Goal: Information Seeking & Learning: Learn about a topic

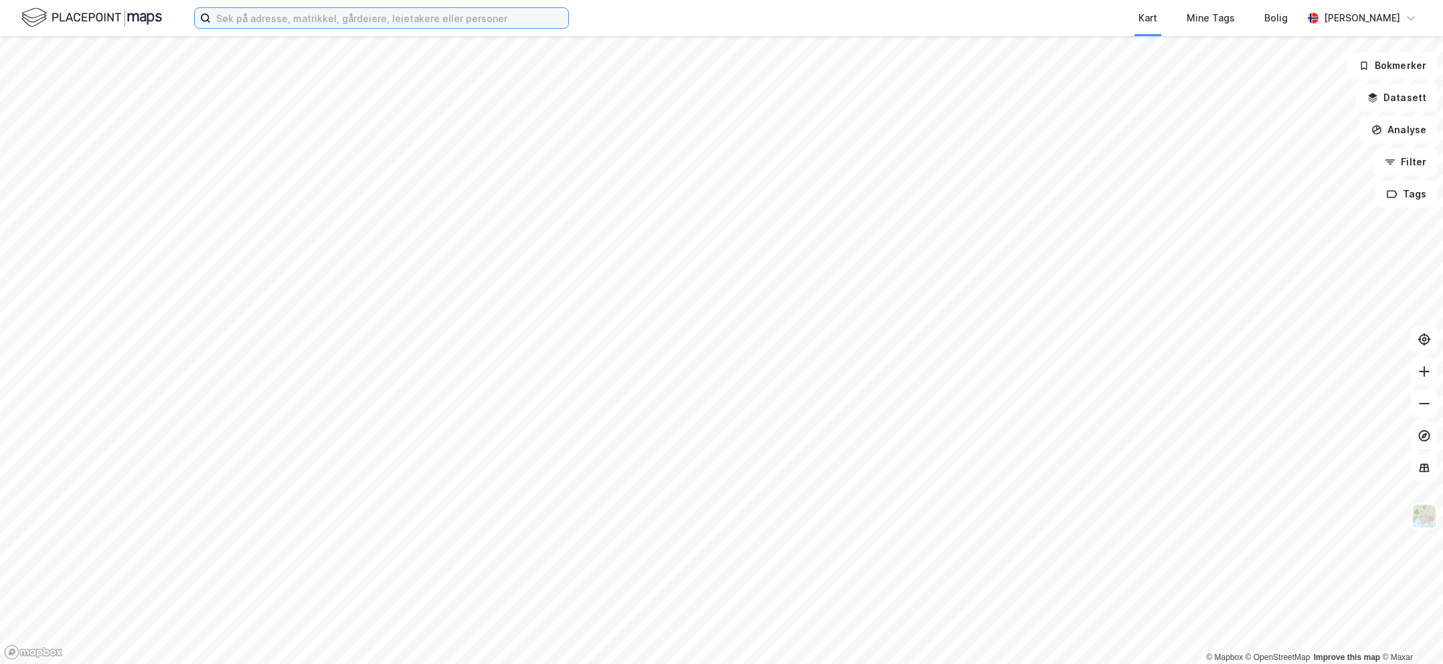
click at [317, 23] on input at bounding box center [389, 18] width 357 height 20
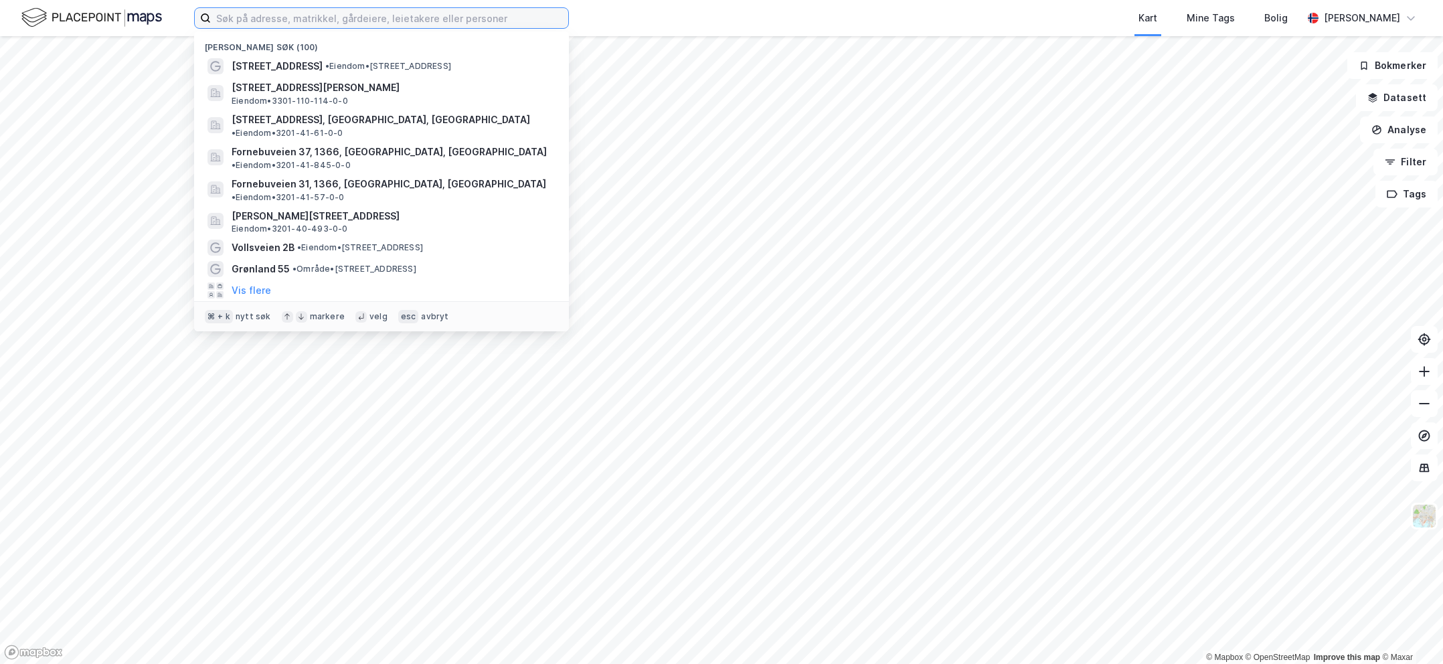
paste input "[PERSON_NAME]"
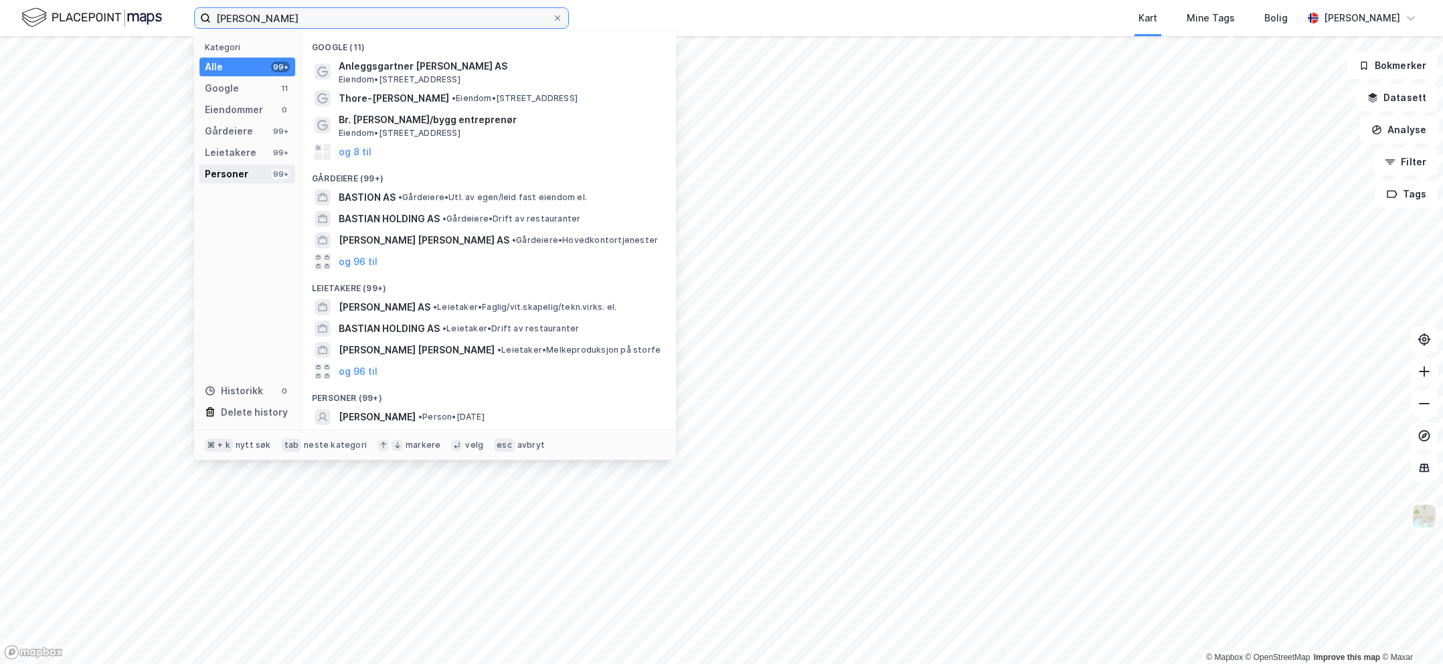
type input "[PERSON_NAME]"
click at [243, 175] on div "Personer" at bounding box center [227, 174] width 44 height 16
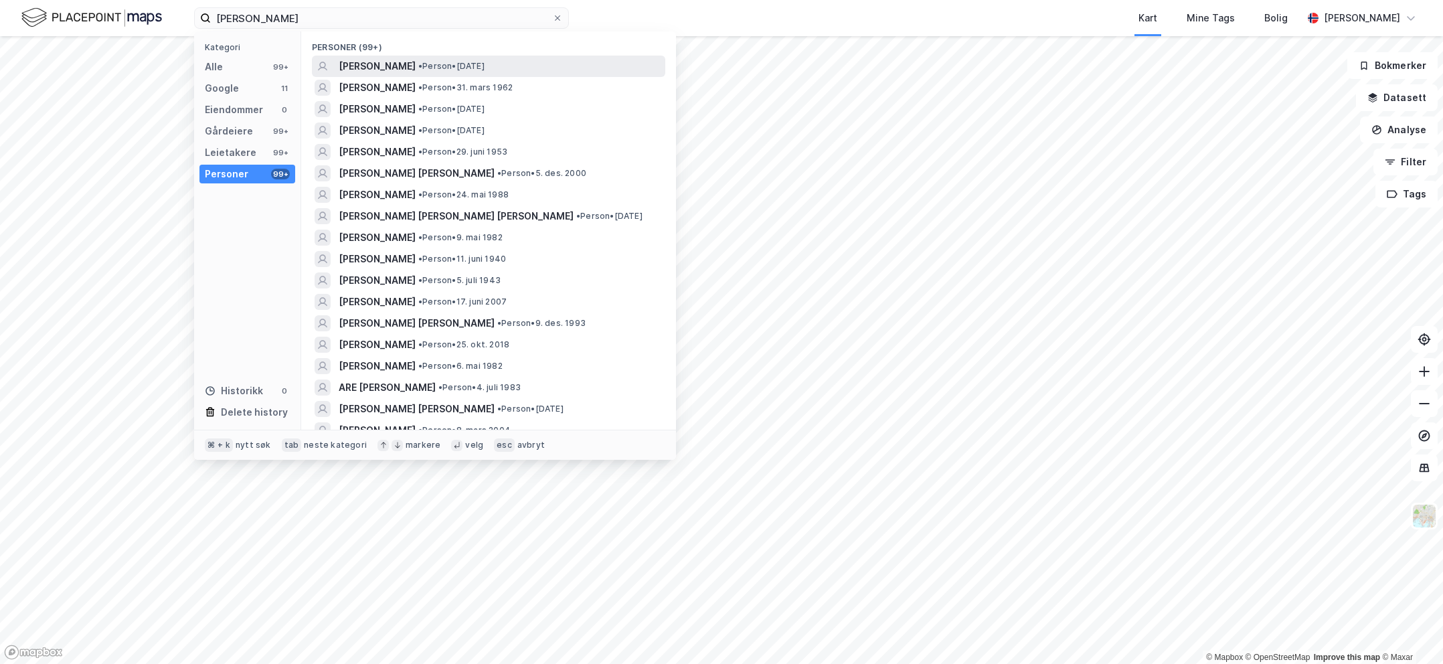
click at [574, 68] on div "[PERSON_NAME] • Person • [DATE]" at bounding box center [501, 66] width 324 height 16
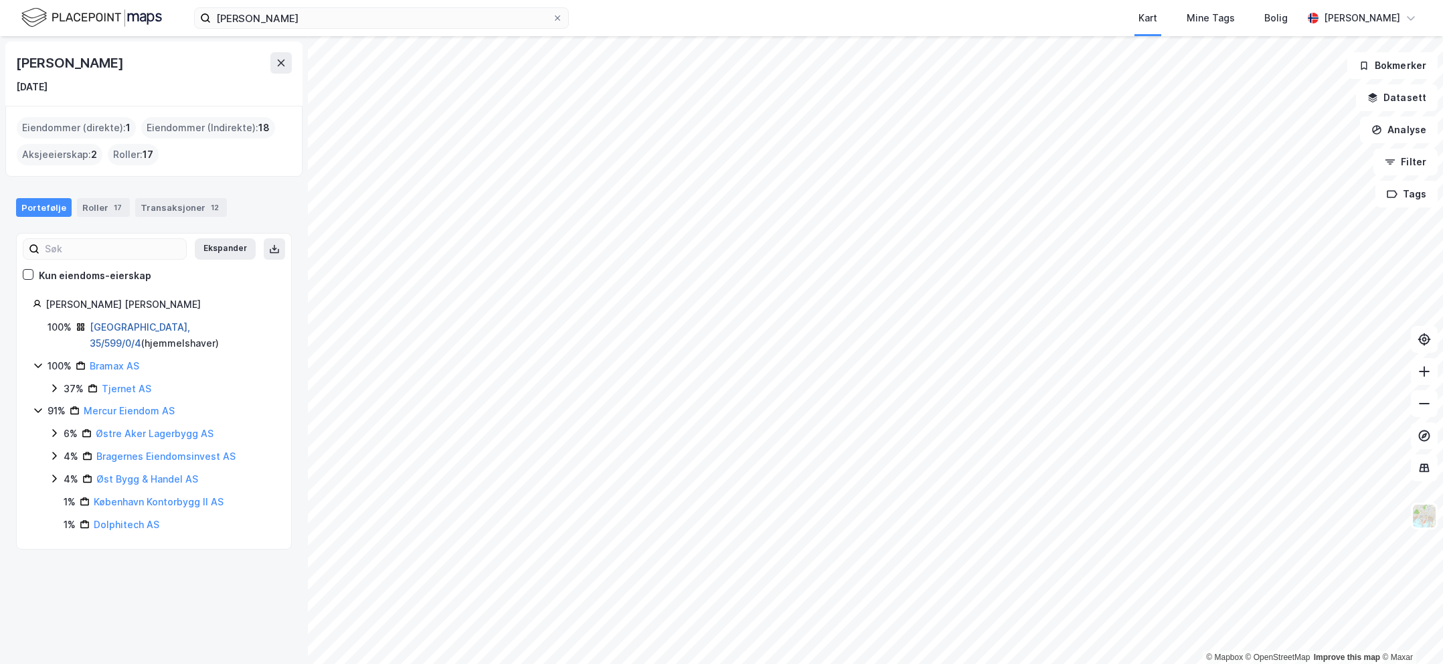
click at [118, 329] on link "[GEOGRAPHIC_DATA], 35/599/0/4" at bounding box center [140, 334] width 100 height 27
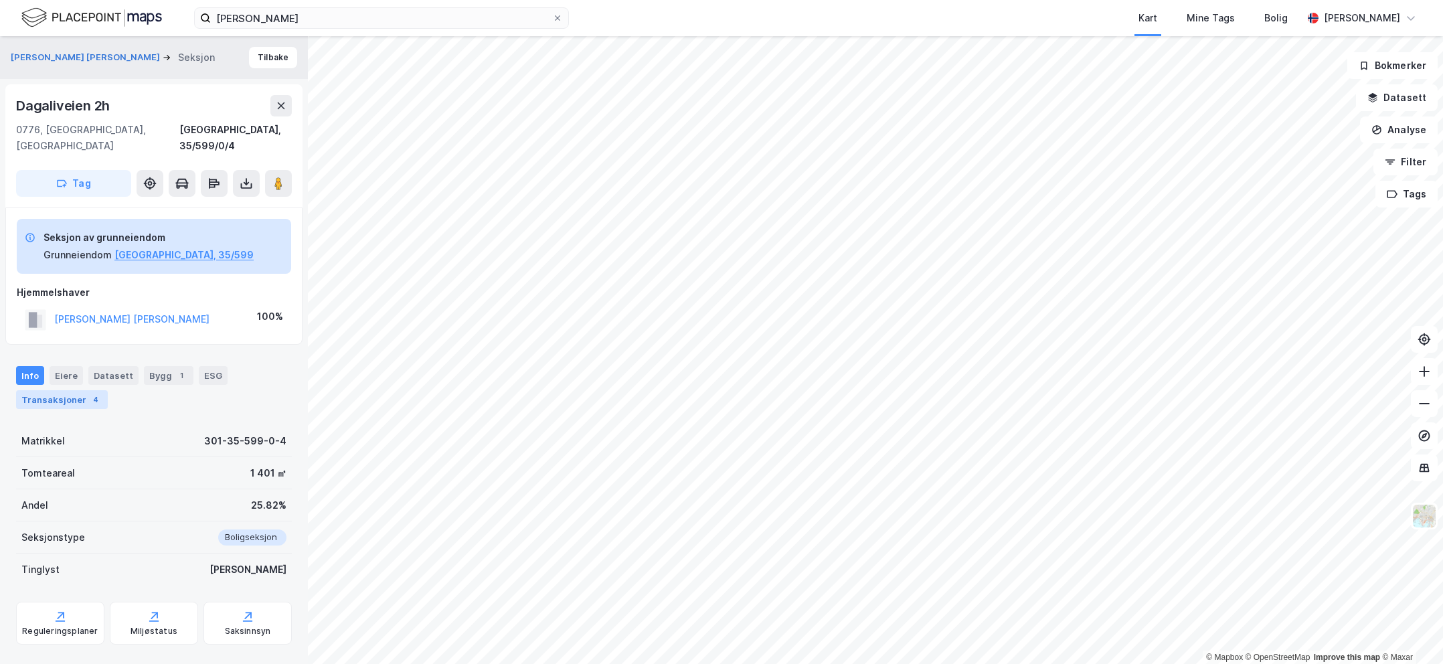
click at [80, 390] on div "Transaksjoner 4" at bounding box center [62, 399] width 92 height 19
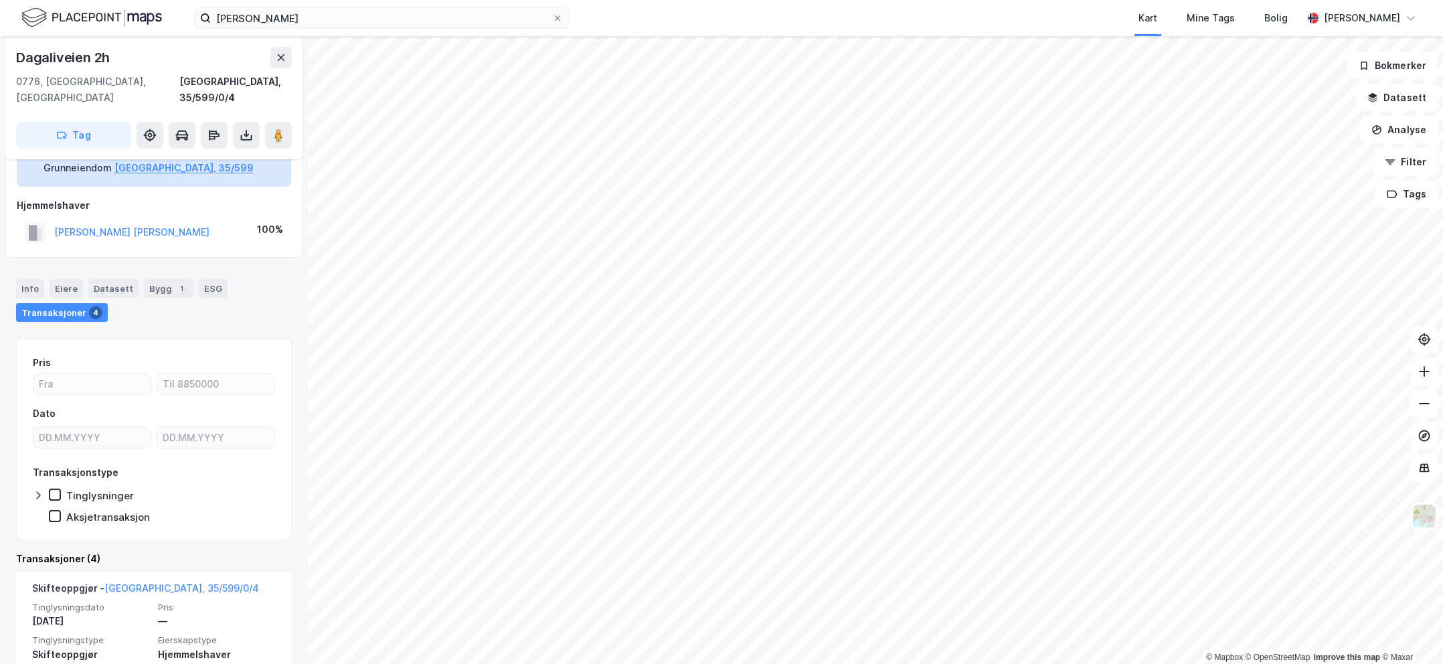
scroll to position [432, 0]
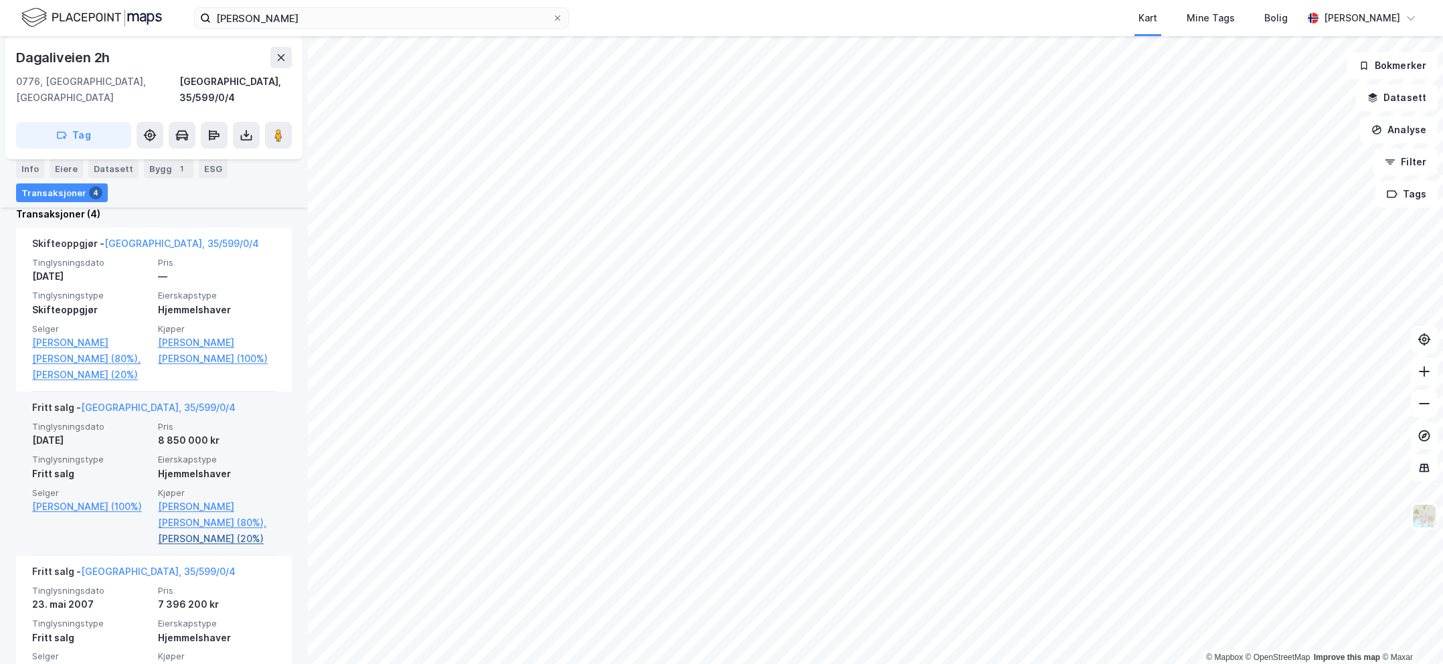
click at [206, 538] on link "[PERSON_NAME] (20%)" at bounding box center [217, 539] width 118 height 16
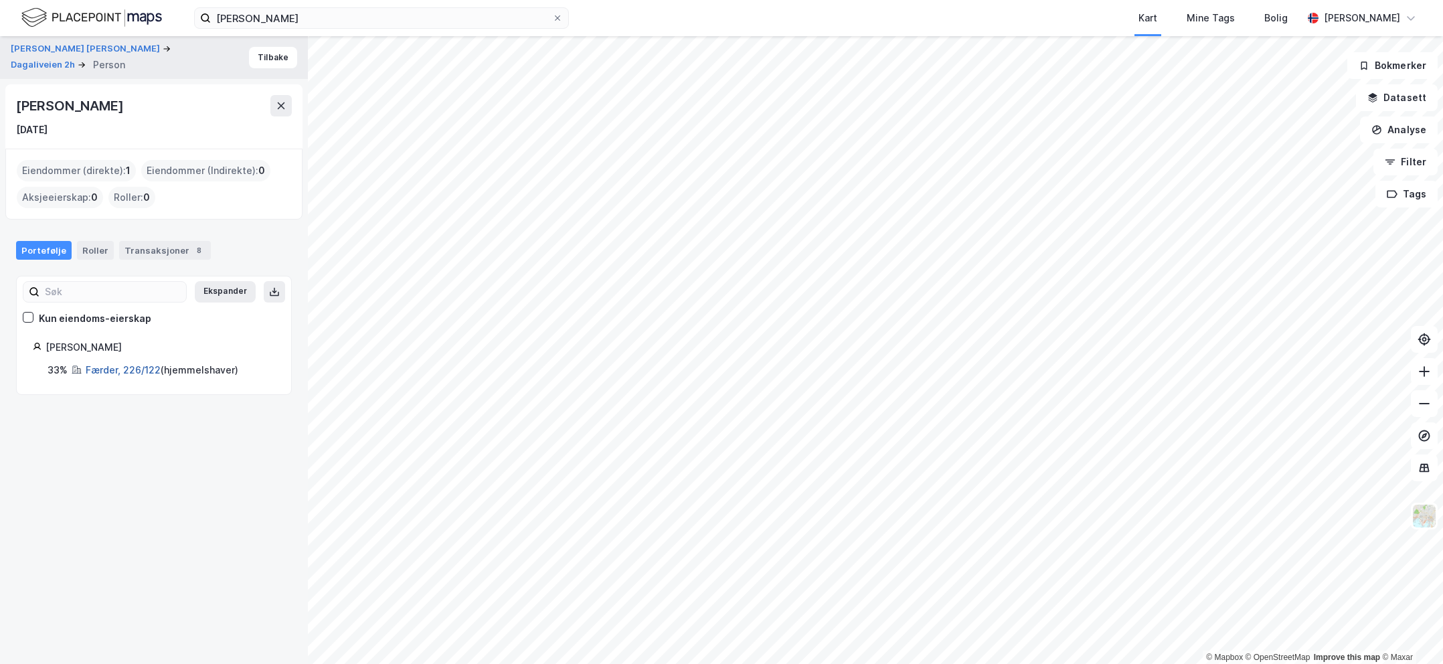
click at [135, 372] on link "Færder, 226/122" at bounding box center [123, 369] width 75 height 11
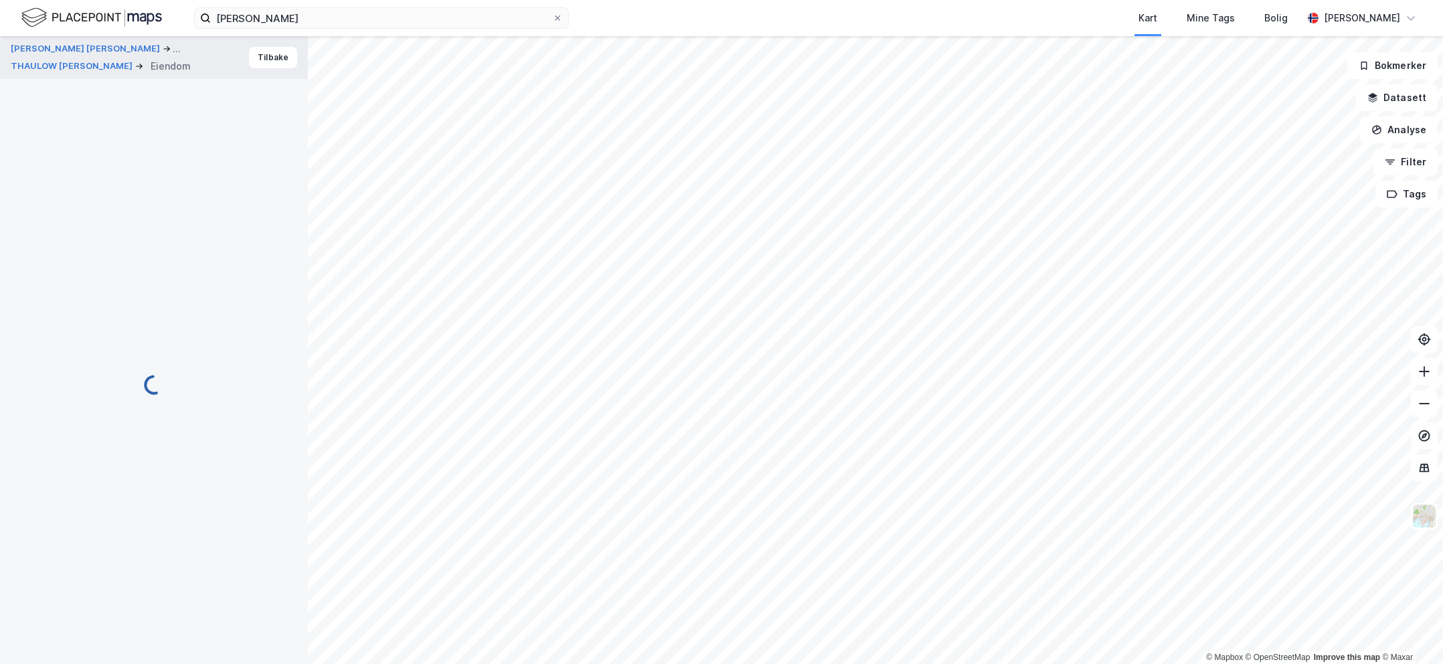
scroll to position [148, 0]
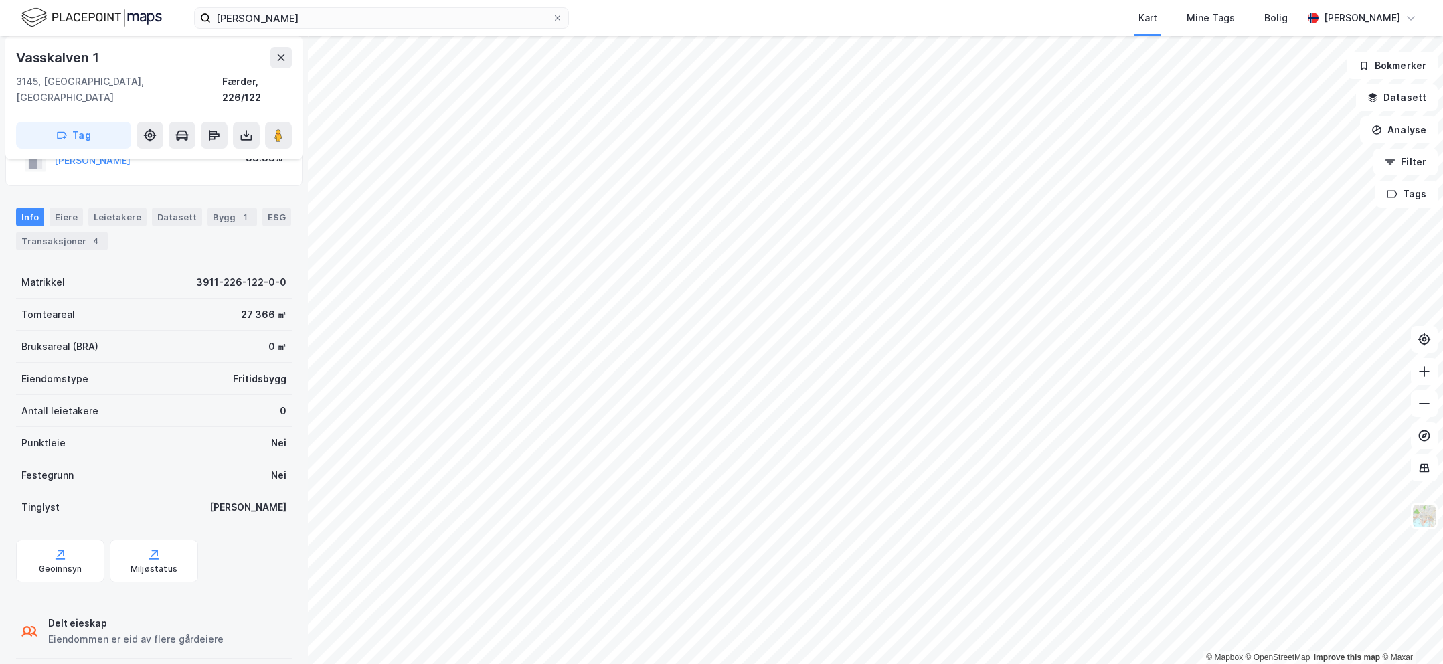
click at [74, 232] on div "Transaksjoner 4" at bounding box center [62, 241] width 92 height 19
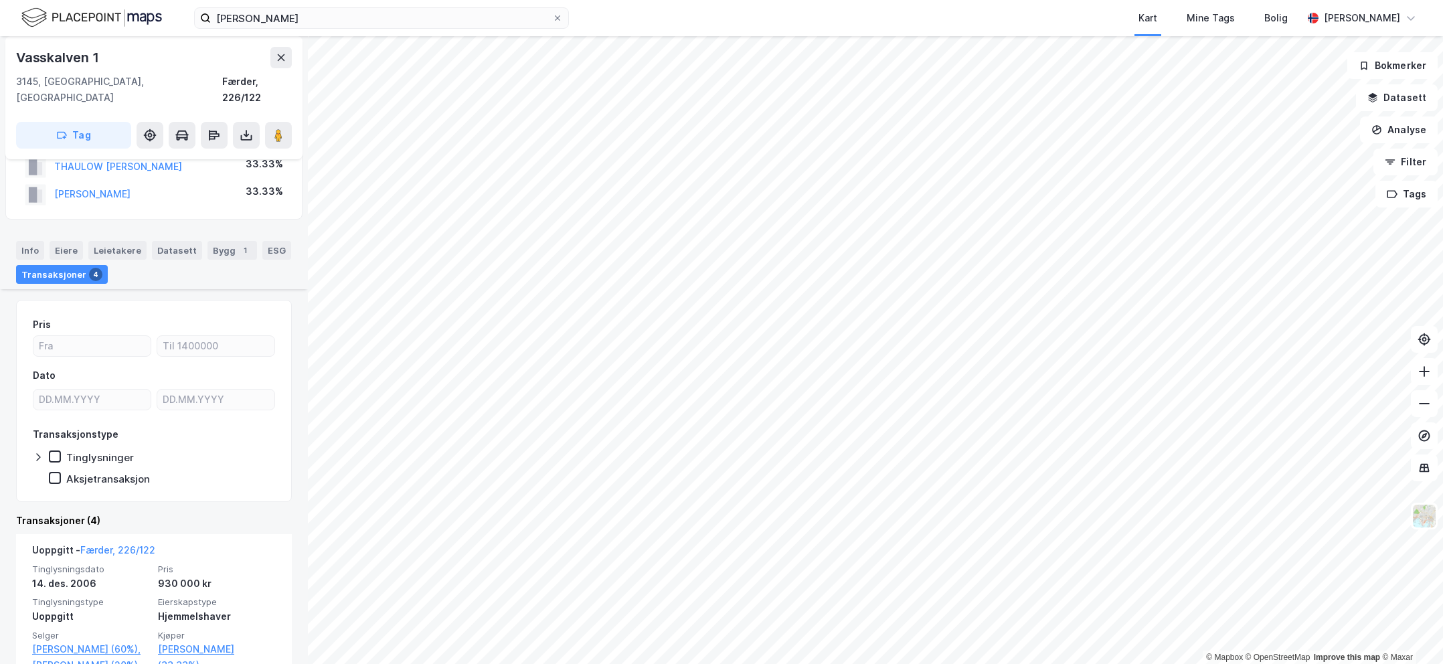
scroll to position [612, 0]
